Goal: Participate in discussion: Engage in conversation with other users on a specific topic

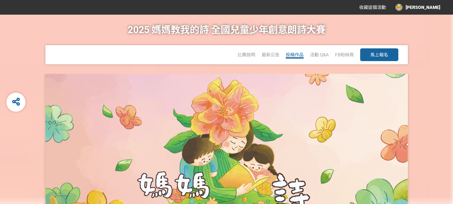
click at [296, 55] on span "投稿作品" at bounding box center [295, 54] width 18 height 5
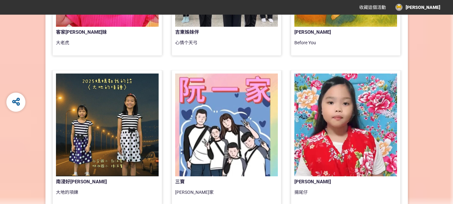
scroll to position [222, 0]
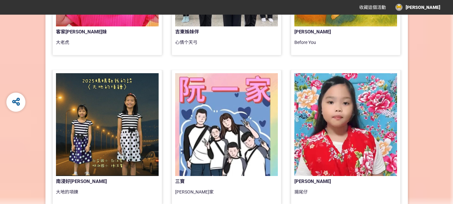
click at [103, 119] on div at bounding box center [107, 124] width 103 height 103
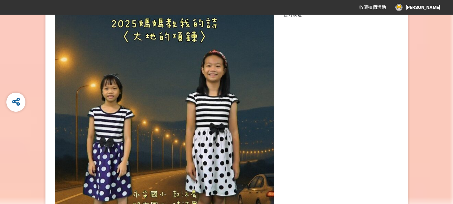
scroll to position [95, 0]
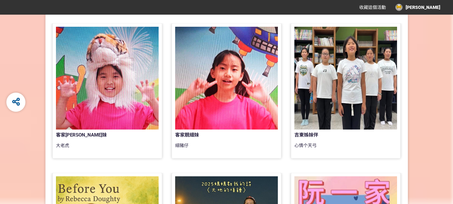
scroll to position [95, 0]
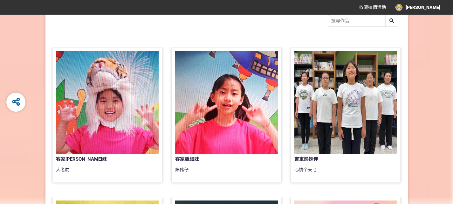
click at [346, 97] on div at bounding box center [345, 102] width 103 height 103
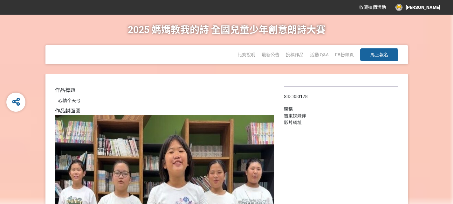
click at [436, 7] on div "[PERSON_NAME]" at bounding box center [417, 7] width 45 height 7
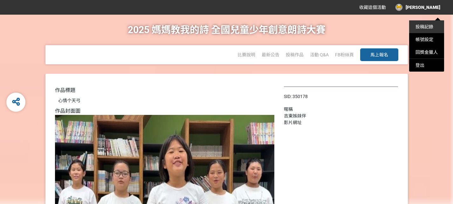
click at [430, 26] on link "投稿記錄" at bounding box center [424, 26] width 18 height 5
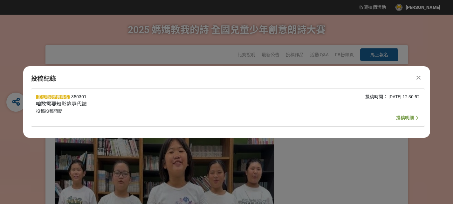
click at [420, 78] on icon at bounding box center [418, 77] width 4 height 6
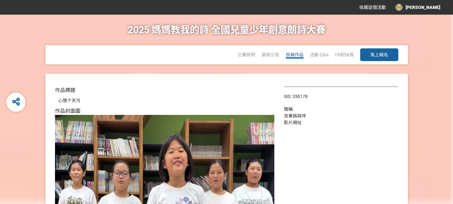
click at [298, 55] on span "投稿作品" at bounding box center [295, 54] width 18 height 5
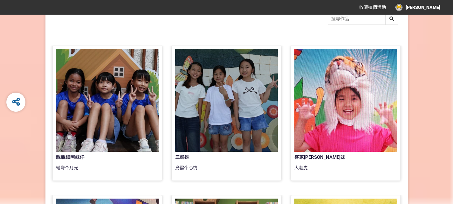
scroll to position [95, 0]
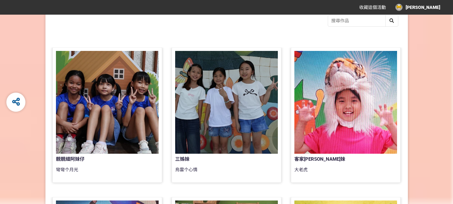
click at [223, 90] on div at bounding box center [226, 102] width 103 height 103
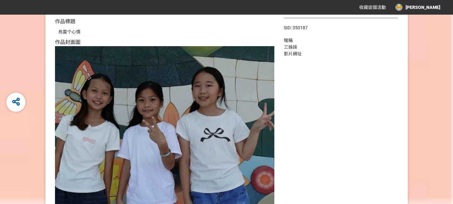
scroll to position [64, 0]
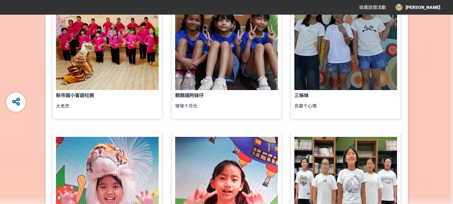
scroll to position [95, 0]
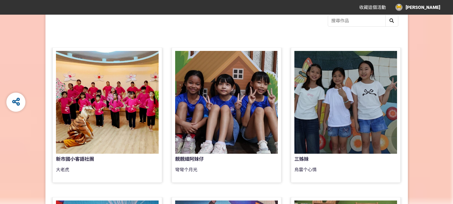
click at [101, 112] on div at bounding box center [107, 102] width 103 height 103
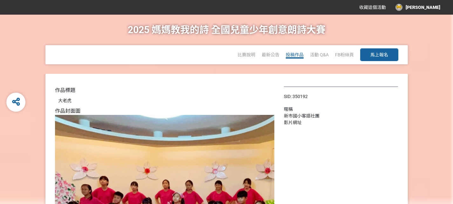
click at [296, 56] on span "投稿作品" at bounding box center [295, 54] width 18 height 5
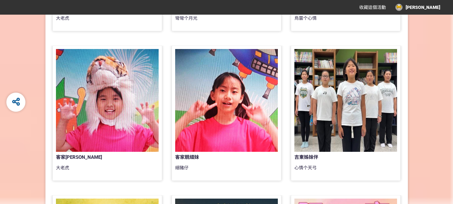
scroll to position [254, 0]
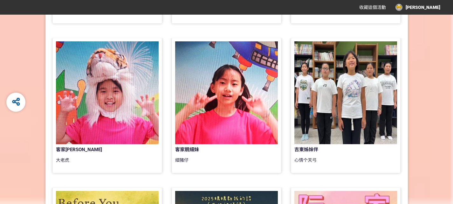
click at [102, 70] on div at bounding box center [107, 92] width 103 height 103
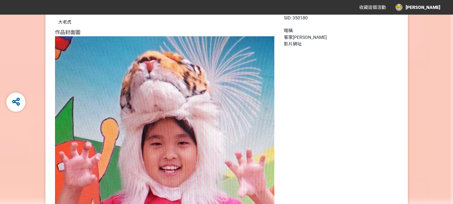
scroll to position [64, 0]
